Goal: Check status: Check status

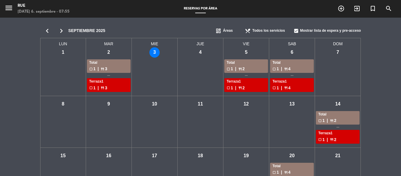
click at [16, 6] on span "menu" at bounding box center [10, 9] width 13 height 14
click at [13, 9] on icon "menu" at bounding box center [8, 8] width 9 height 9
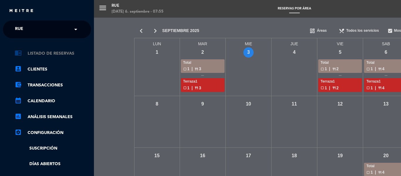
click at [60, 52] on link "chrome_reader_mode Listado de Reservas" at bounding box center [53, 53] width 76 height 7
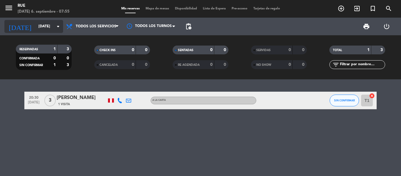
click at [55, 27] on icon "arrow_drop_down" at bounding box center [58, 26] width 7 height 7
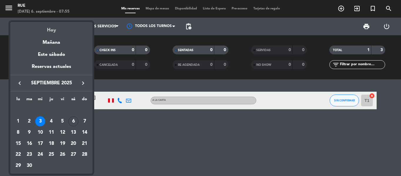
click at [49, 30] on div "Hoy" at bounding box center [51, 28] width 82 height 12
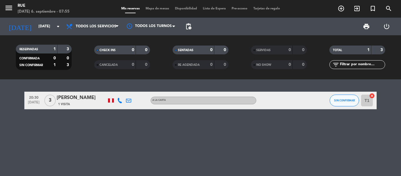
type input "[DATE]"
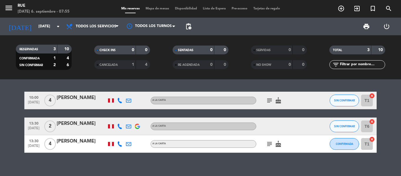
click at [279, 144] on icon "cake" at bounding box center [278, 143] width 7 height 7
click at [267, 144] on icon "subject" at bounding box center [269, 143] width 7 height 7
click at [271, 98] on icon "subject" at bounding box center [269, 100] width 7 height 7
click at [278, 101] on icon "cake" at bounding box center [278, 100] width 7 height 7
click at [6, 102] on bookings-row "10:00 [DATE] 4 [PERSON_NAME] A la carta subject cake CUMPLEAÑOS SIN CONFIRMAR T…" at bounding box center [200, 122] width 401 height 61
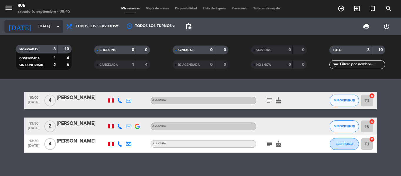
click at [59, 28] on icon "arrow_drop_down" at bounding box center [58, 26] width 7 height 7
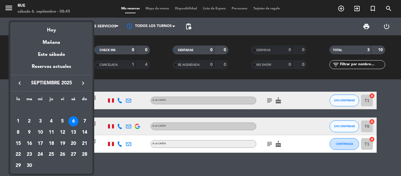
click at [73, 124] on div "6" at bounding box center [73, 121] width 10 height 10
